Goal: Task Accomplishment & Management: Manage account settings

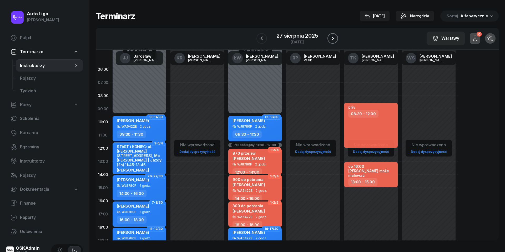
scroll to position [35, 0]
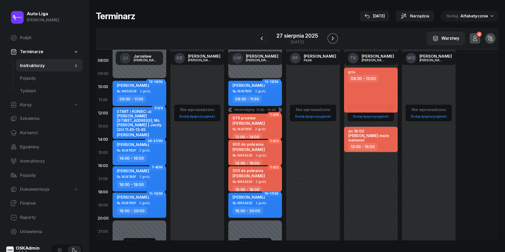
click at [334, 40] on icon "button" at bounding box center [333, 38] width 6 height 6
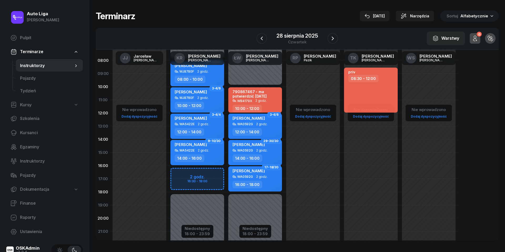
click at [262, 122] on span "2 godz." at bounding box center [261, 124] width 11 height 4
select select "12"
select select "14"
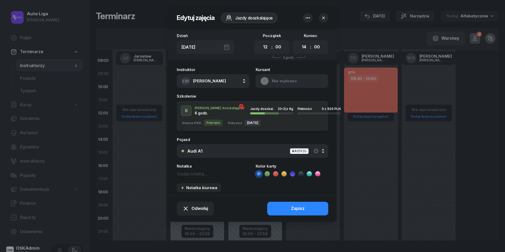
click at [310, 21] on button "button" at bounding box center [307, 17] width 9 height 9
click at [309, 30] on link "Usuń" at bounding box center [305, 34] width 69 height 13
click at [288, 34] on div "Usuń" at bounding box center [288, 34] width 10 height 7
click at [325, 17] on icon "button" at bounding box center [323, 18] width 3 height 3
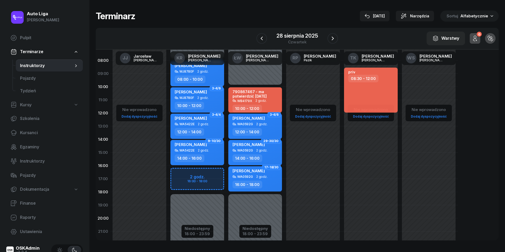
click at [255, 128] on div "12:00 - 14:00" at bounding box center [247, 132] width 29 height 8
select select "12"
select select "14"
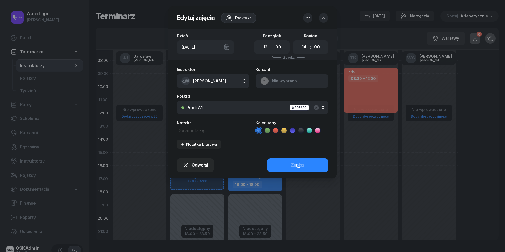
click at [310, 18] on icon "button" at bounding box center [308, 17] width 4 height 1
click at [292, 33] on div "Usuń" at bounding box center [288, 34] width 10 height 7
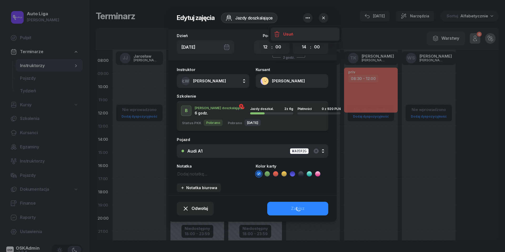
click at [292, 33] on div "Usuń" at bounding box center [288, 34] width 10 height 7
click at [323, 19] on icon "button" at bounding box center [323, 17] width 5 height 5
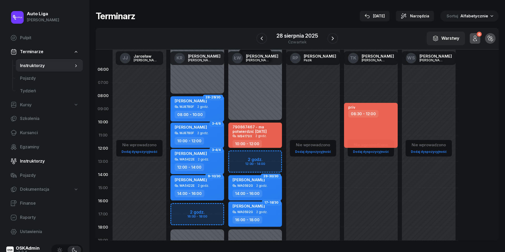
click at [33, 160] on span "Instruktorzy" at bounding box center [49, 161] width 59 height 7
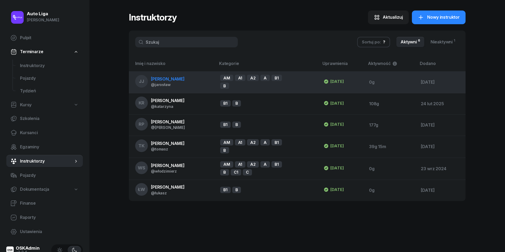
click at [165, 78] on span "[PERSON_NAME]" at bounding box center [168, 78] width 34 height 5
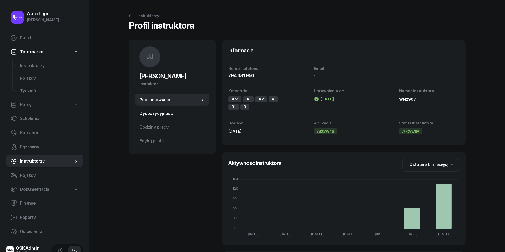
click at [162, 108] on link "Dyspozycyjność" at bounding box center [172, 113] width 74 height 13
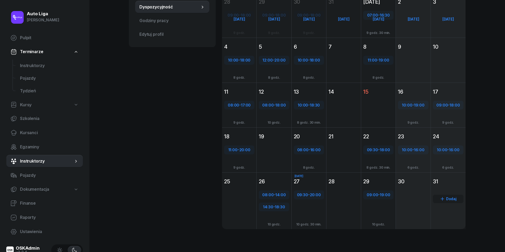
scroll to position [106, 0]
click at [37, 67] on span "Instruktorzy" at bounding box center [49, 65] width 59 height 7
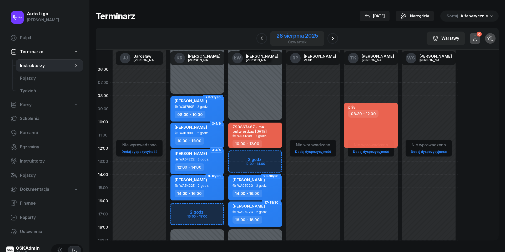
click at [297, 38] on div "28 sierpnia 2025" at bounding box center [297, 35] width 41 height 5
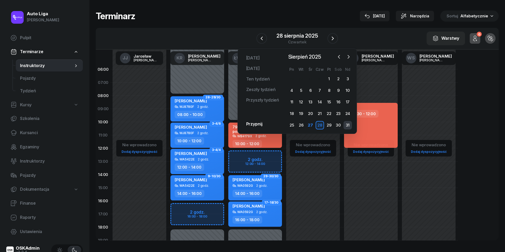
click at [350, 125] on div "31" at bounding box center [348, 125] width 8 height 8
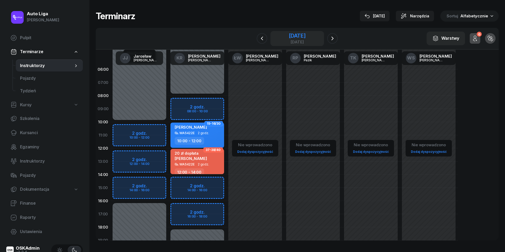
click at [290, 40] on div "[DATE]" at bounding box center [297, 42] width 17 height 4
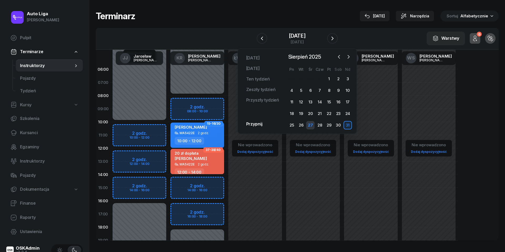
click at [310, 124] on div "27" at bounding box center [310, 125] width 8 height 8
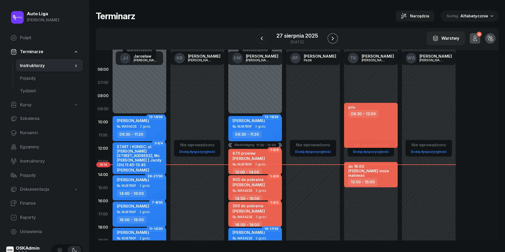
click at [331, 38] on icon "button" at bounding box center [333, 38] width 6 height 6
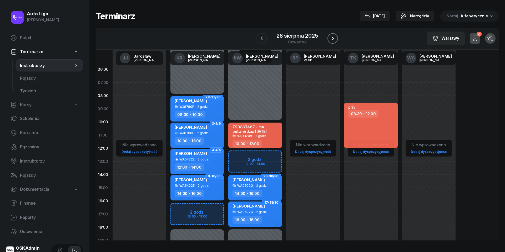
click at [334, 38] on icon "button" at bounding box center [333, 39] width 2 height 4
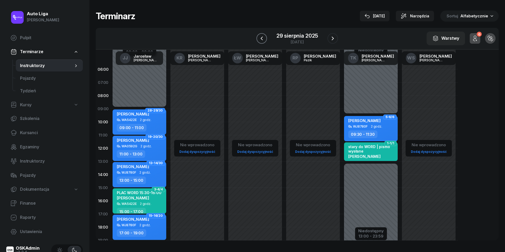
click at [261, 39] on icon "button" at bounding box center [262, 38] width 6 height 6
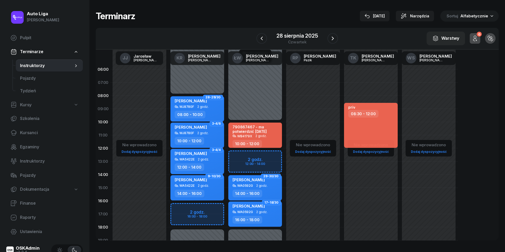
click at [266, 134] on div "WB4179X 2 godz." at bounding box center [256, 136] width 46 height 4
select select "10"
select select "12"
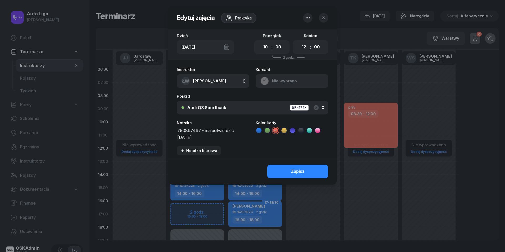
click at [307, 19] on icon "button" at bounding box center [308, 18] width 6 height 6
click at [304, 35] on link "Usuń" at bounding box center [305, 34] width 69 height 13
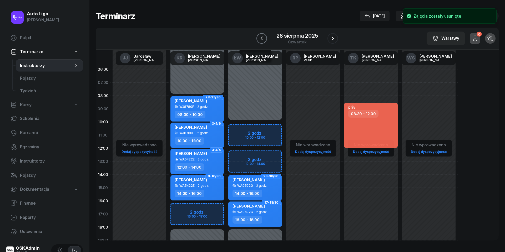
click at [262, 38] on icon "button" at bounding box center [262, 38] width 6 height 6
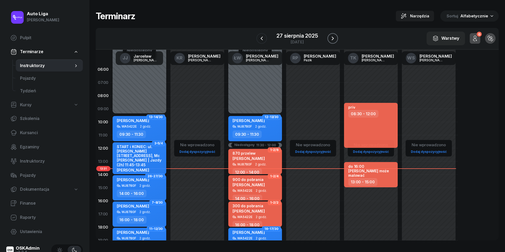
click at [334, 38] on icon "button" at bounding box center [333, 39] width 2 height 4
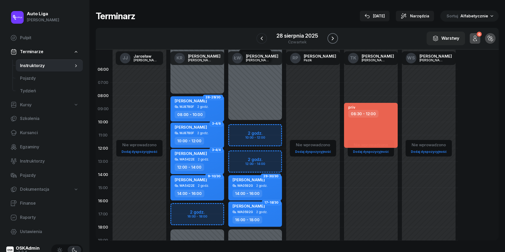
click at [334, 38] on icon "button" at bounding box center [333, 39] width 2 height 4
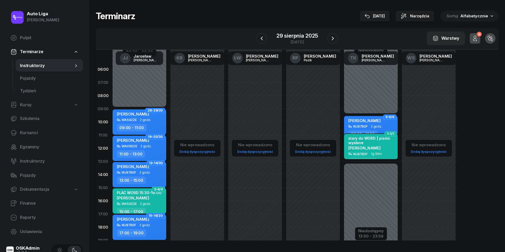
click at [386, 152] on div "WJ8780F 1g 30m" at bounding box center [371, 154] width 46 height 4
select select "11"
select select "30"
select select "13"
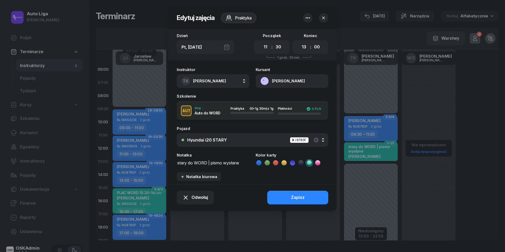
click at [327, 18] on button "button" at bounding box center [323, 17] width 9 height 9
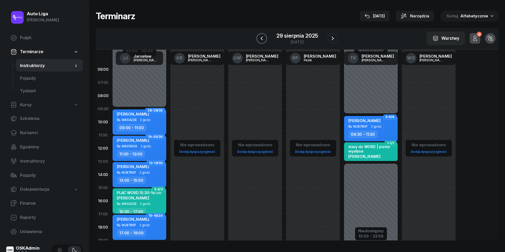
click at [265, 40] on button "button" at bounding box center [262, 38] width 11 height 11
